Goal: Transaction & Acquisition: Purchase product/service

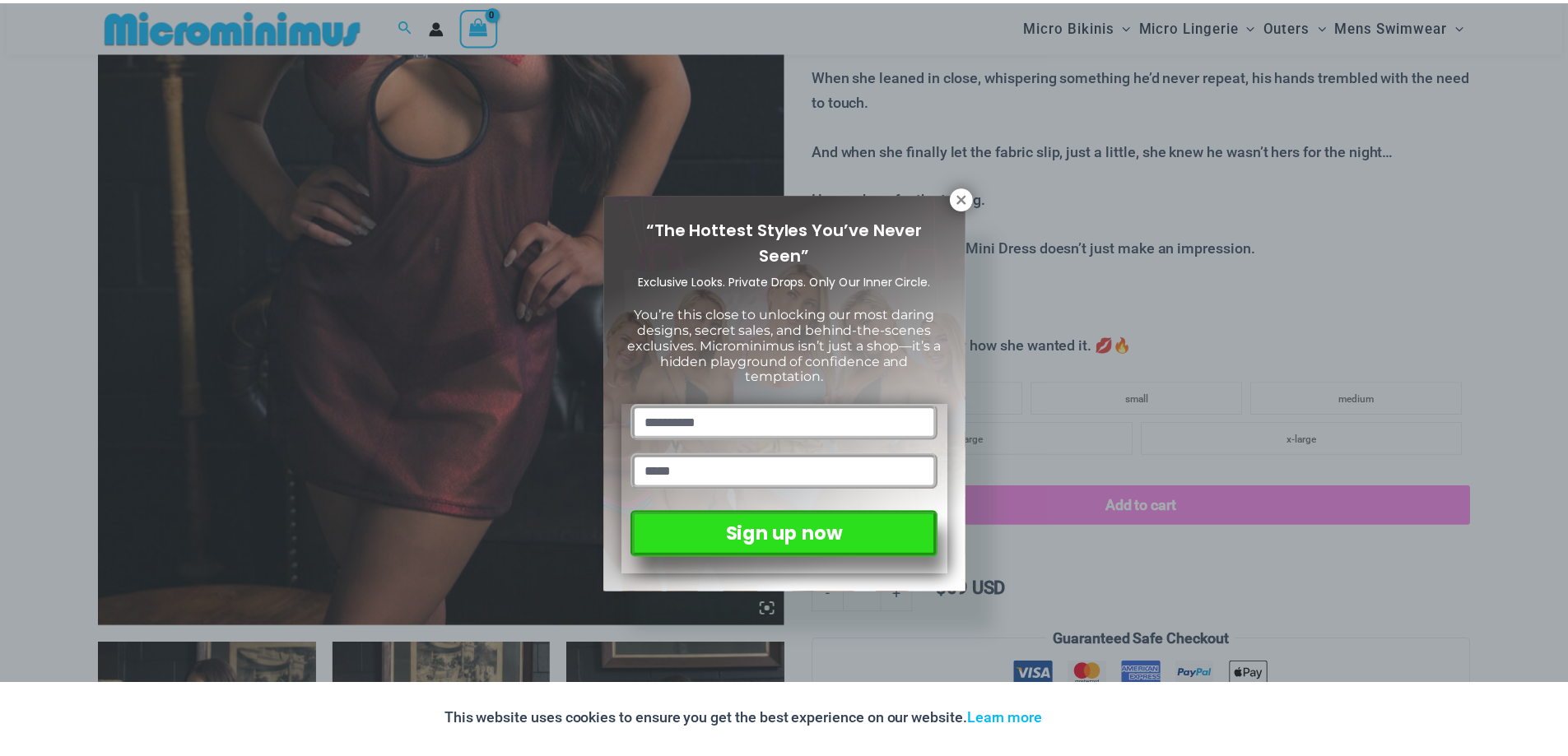
scroll to position [561, 0]
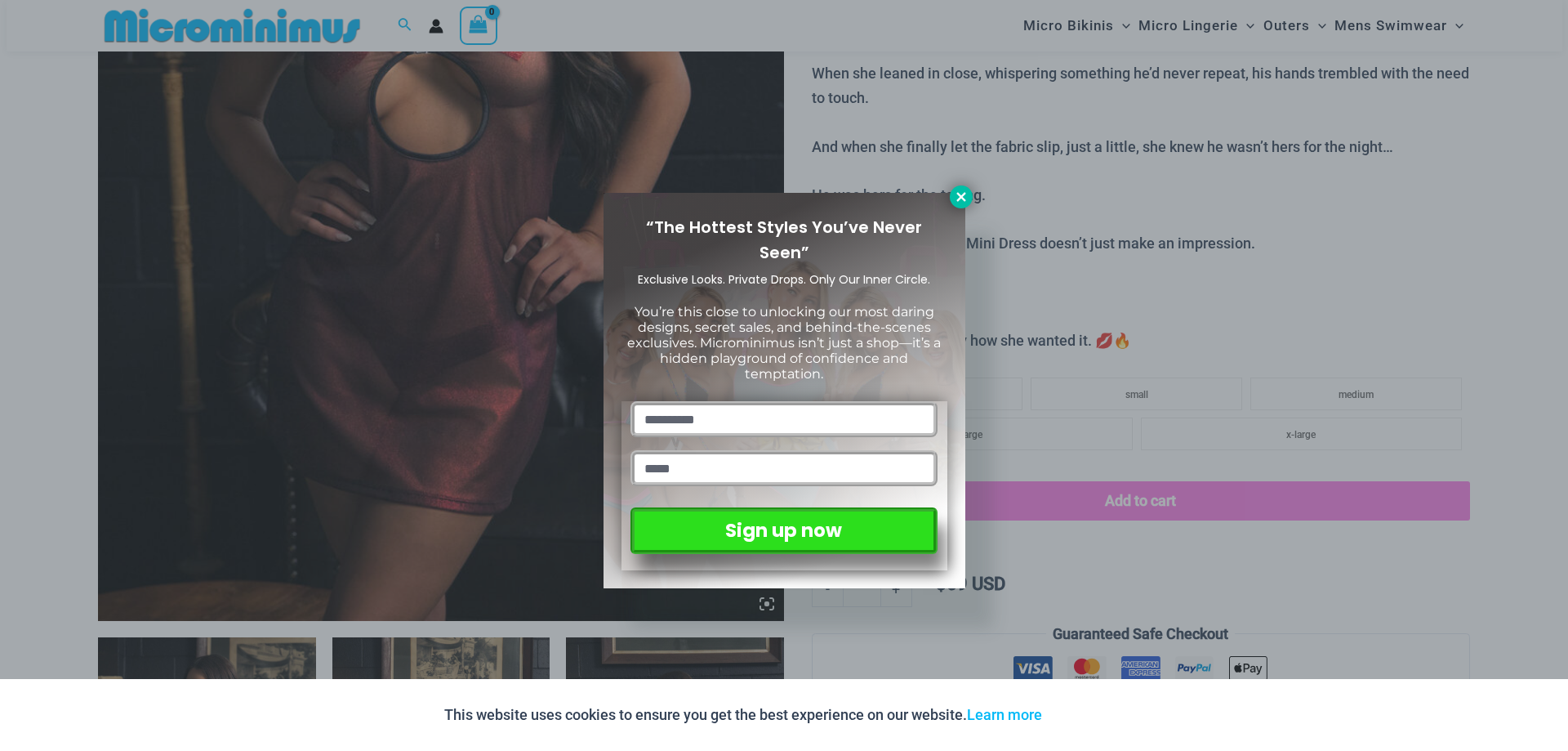
click at [955, 199] on icon at bounding box center [961, 196] width 15 height 15
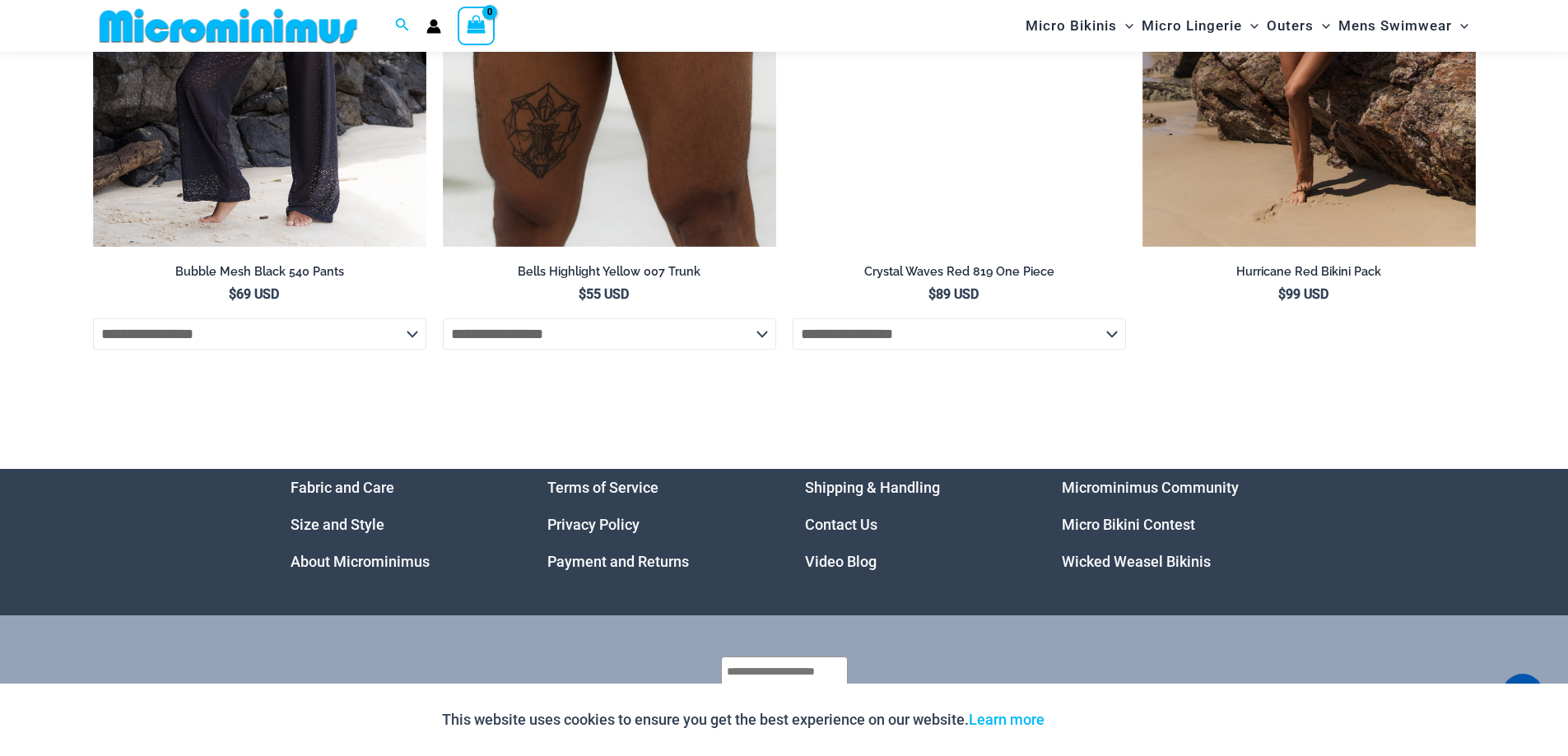
scroll to position [5275, 0]
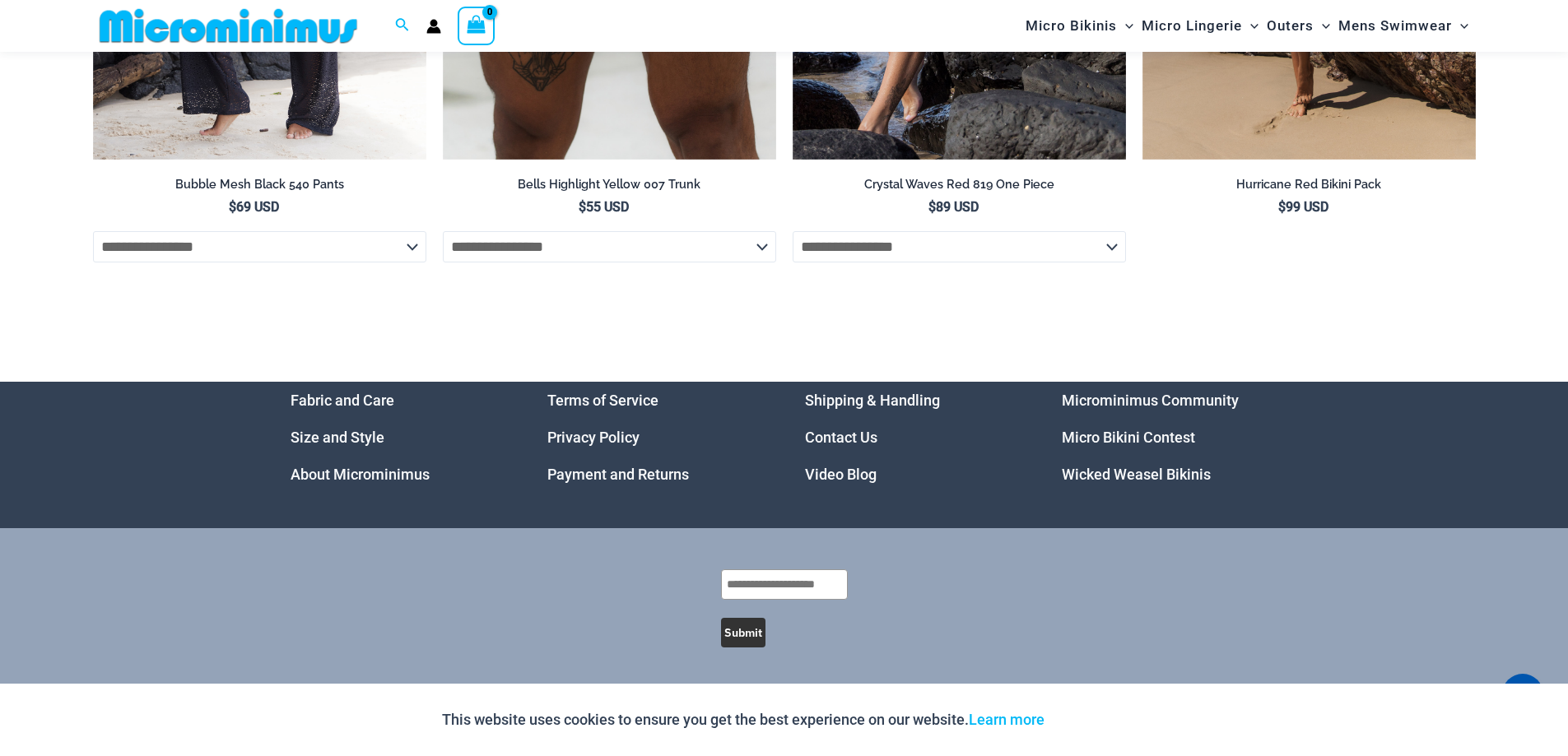
click at [150, 28] on img at bounding box center [228, 25] width 271 height 37
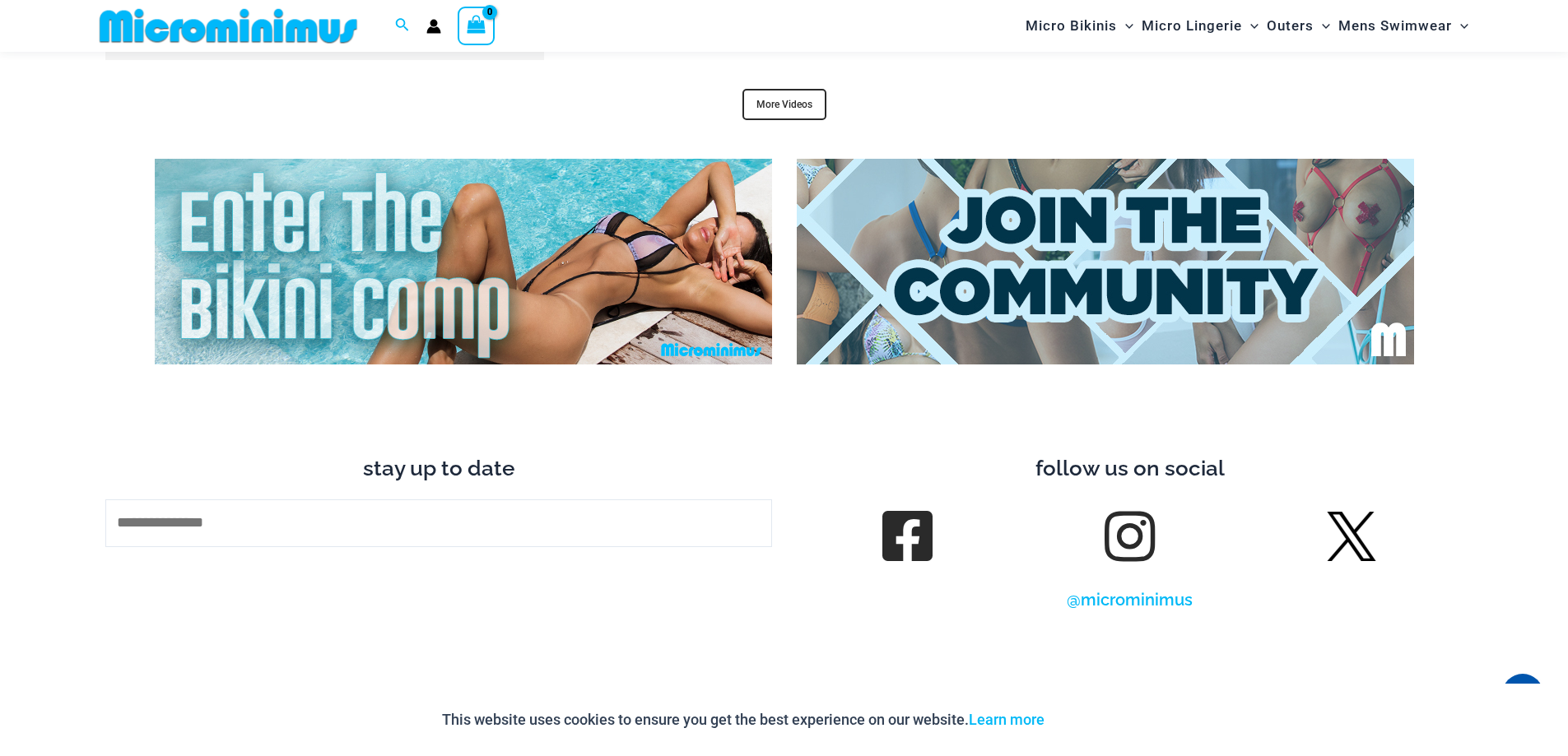
scroll to position [6980, 0]
click at [1039, 243] on img at bounding box center [1105, 262] width 617 height 205
